Goal: Navigation & Orientation: Find specific page/section

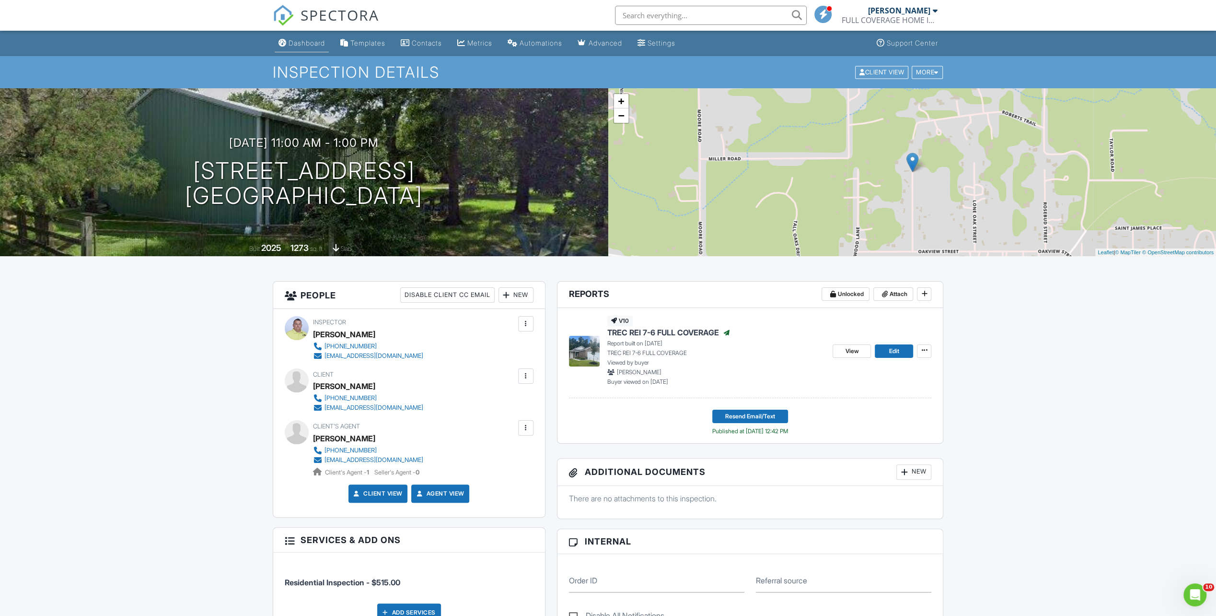
click at [308, 43] on div "Dashboard" at bounding box center [307, 43] width 36 height 8
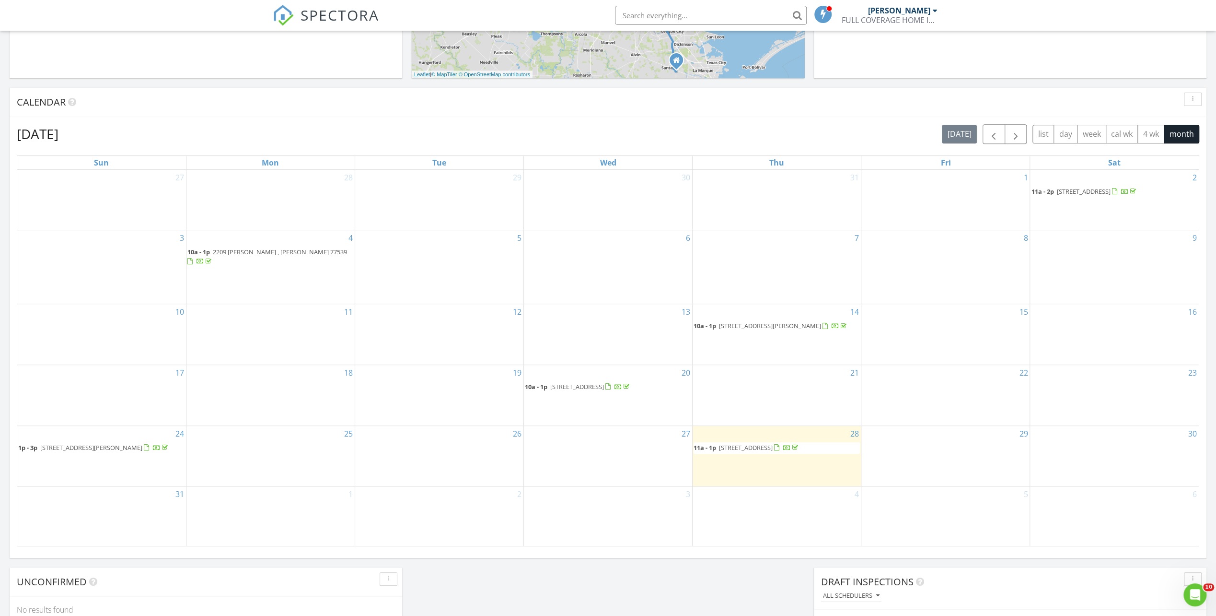
scroll to position [288, 0]
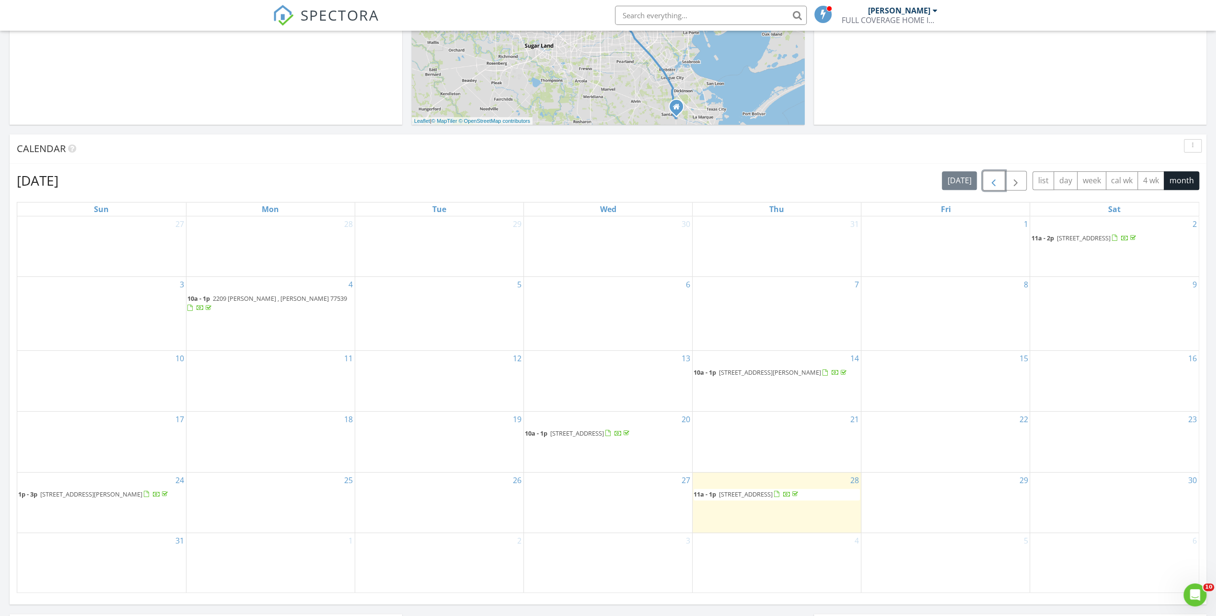
click at [988, 182] on button "button" at bounding box center [994, 181] width 23 height 20
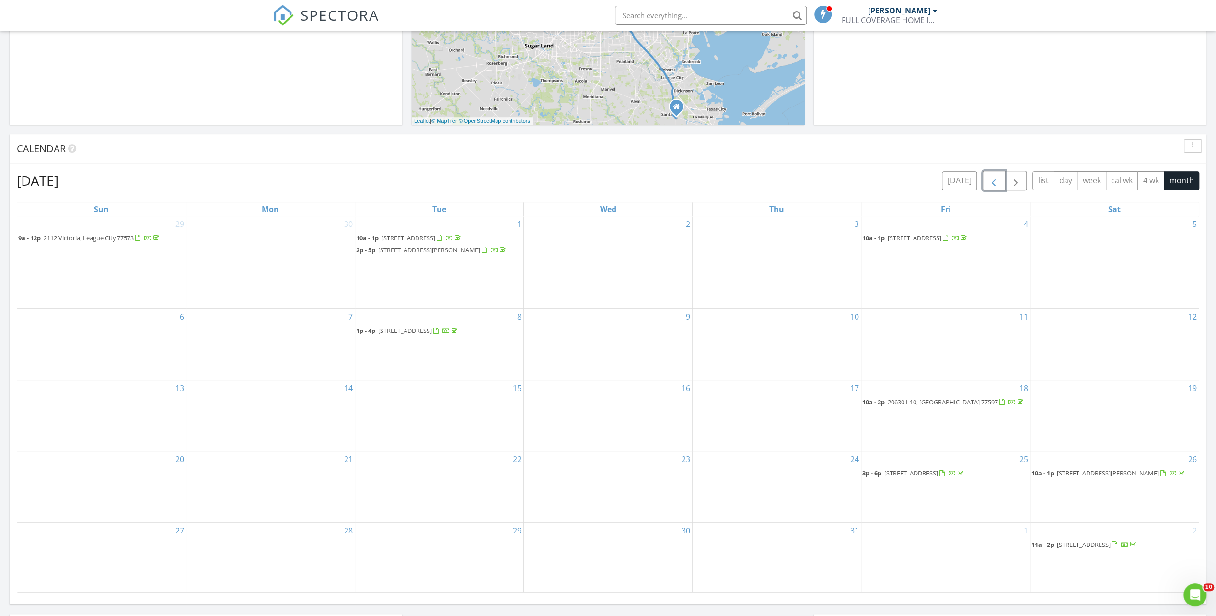
click at [988, 182] on button "button" at bounding box center [994, 181] width 23 height 20
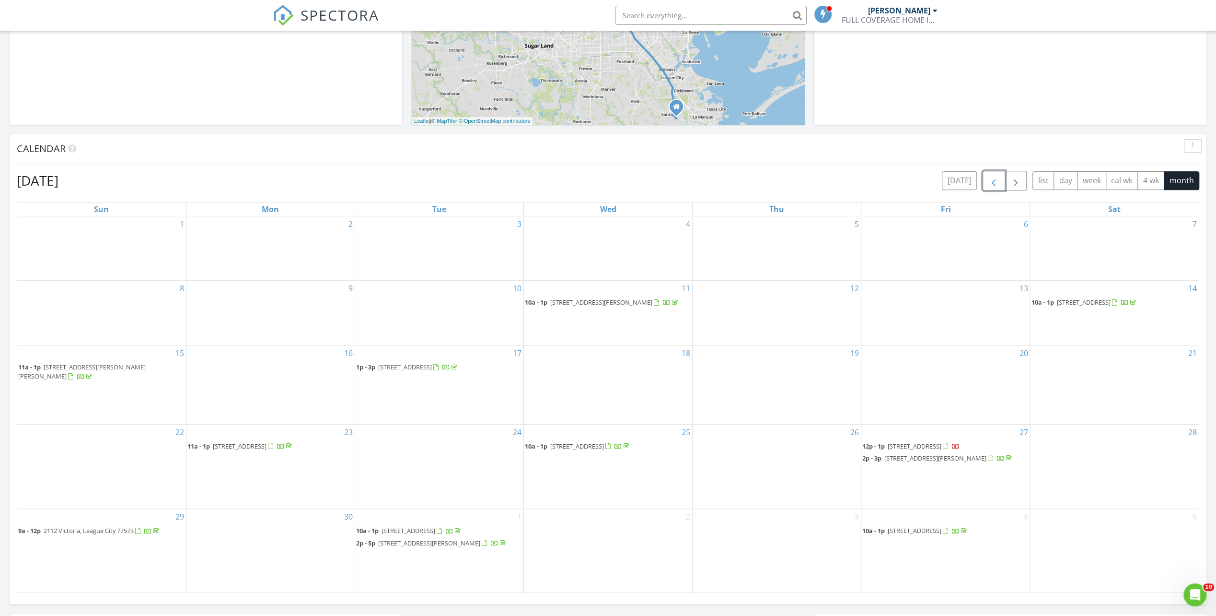
click at [989, 182] on button "button" at bounding box center [994, 181] width 23 height 20
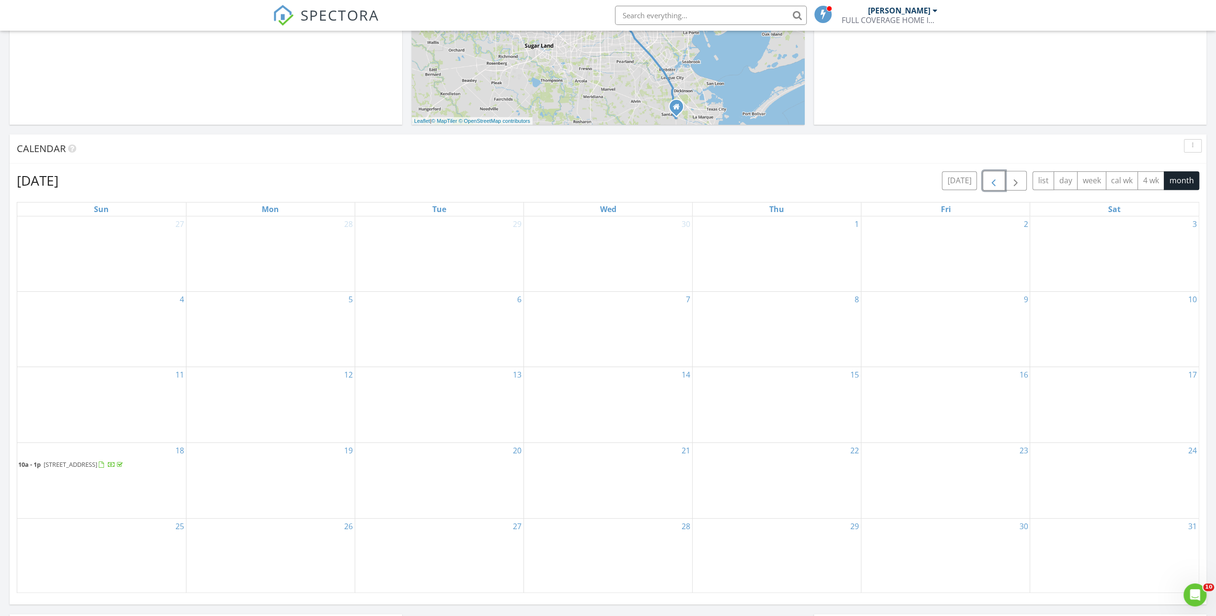
click at [990, 183] on span "button" at bounding box center [994, 181] width 12 height 12
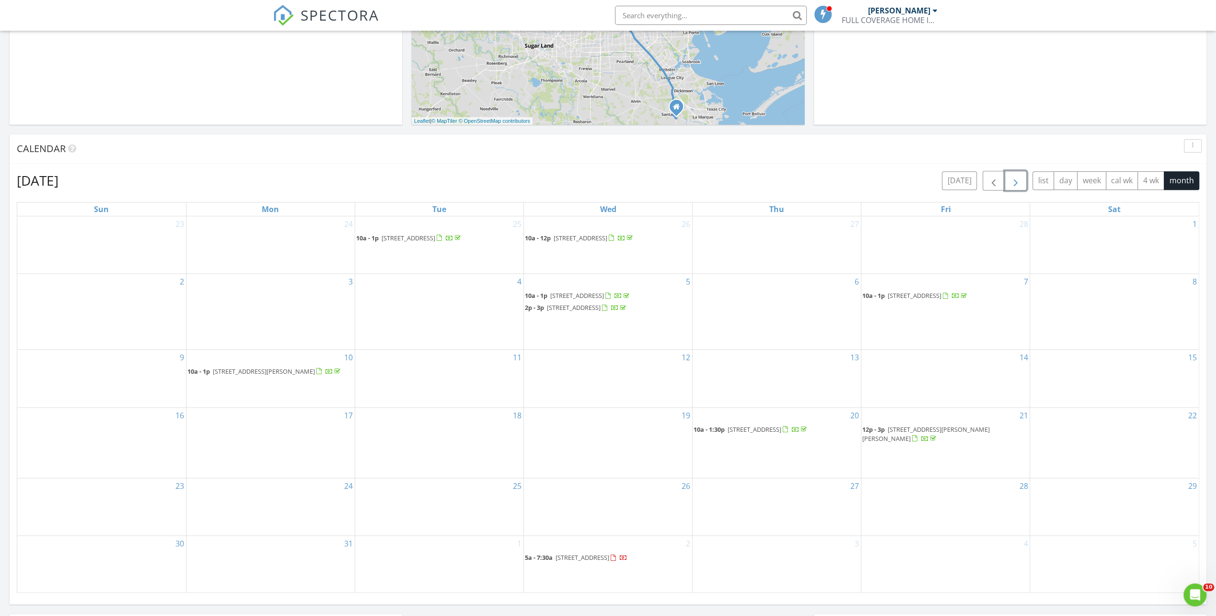
click at [1015, 186] on span "button" at bounding box center [1016, 181] width 12 height 12
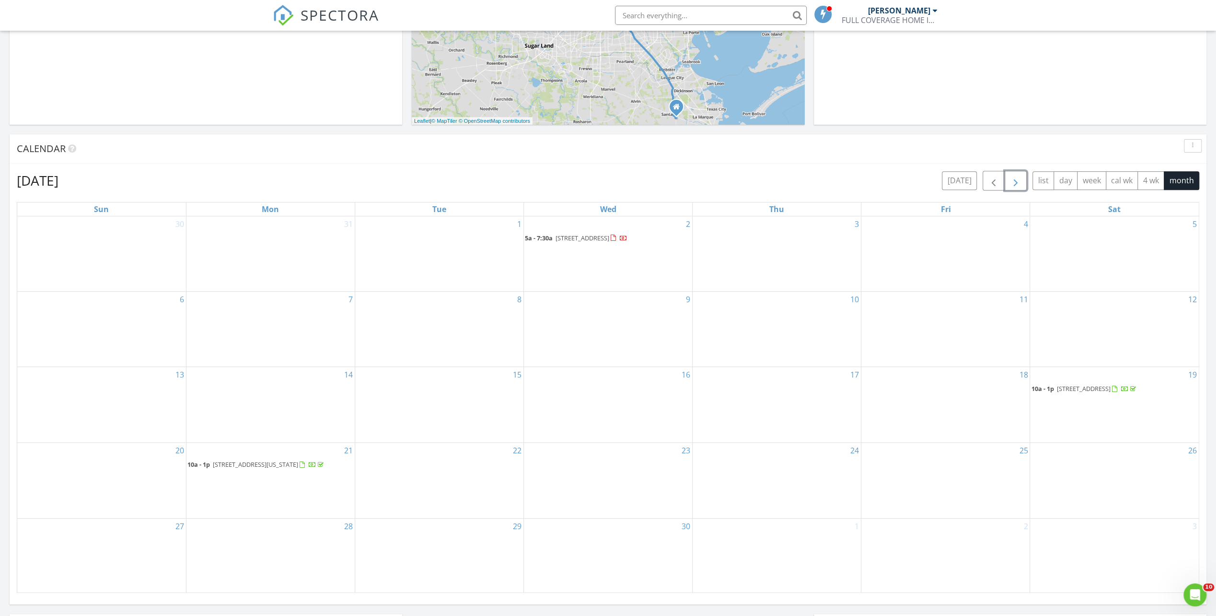
click at [1015, 186] on span "button" at bounding box center [1016, 181] width 12 height 12
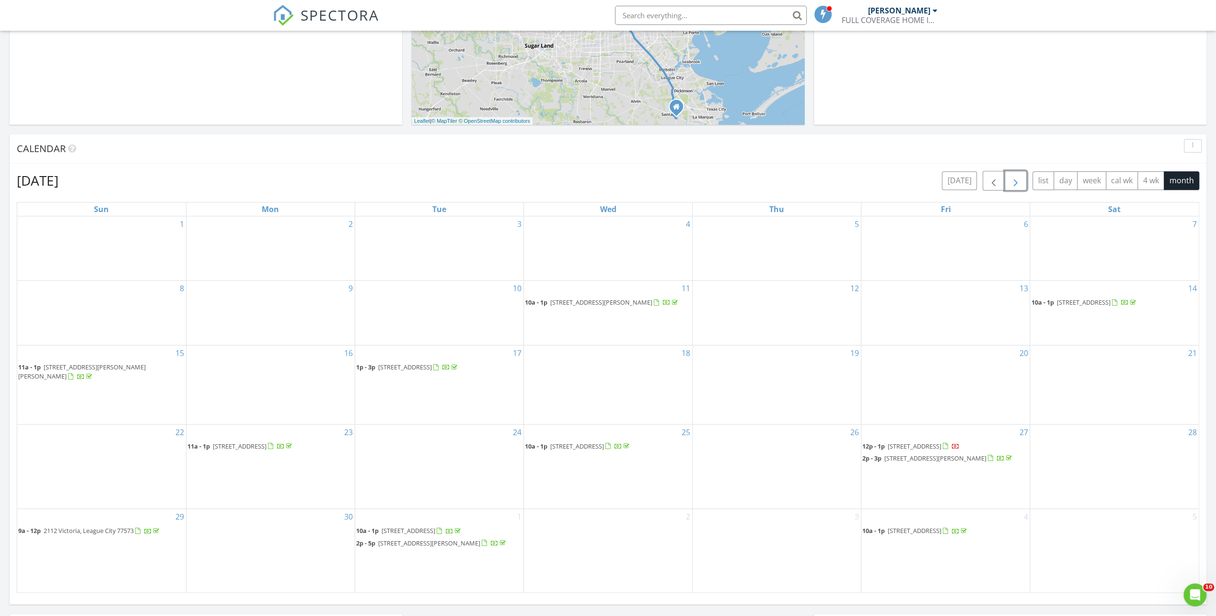
click at [1015, 186] on span "button" at bounding box center [1016, 181] width 12 height 12
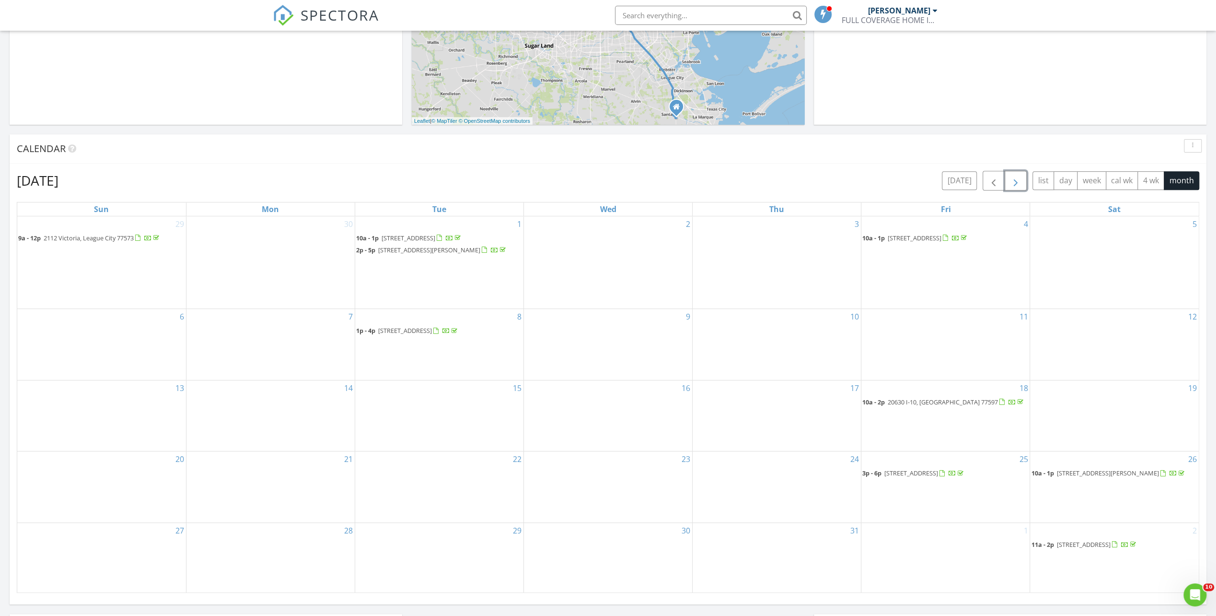
click at [1016, 186] on span "button" at bounding box center [1016, 181] width 12 height 12
